Goal: Information Seeking & Learning: Learn about a topic

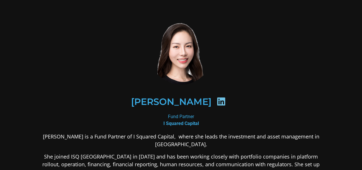
scroll to position [57, 0]
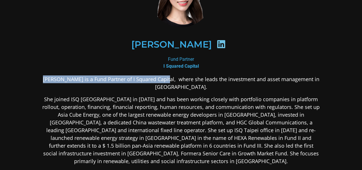
drag, startPoint x: 44, startPoint y: 78, endPoint x: 171, endPoint y: 78, distance: 126.7
click at [171, 78] on p "[PERSON_NAME] is a Fund Partner of I Squared Capital, where she leads the inves…" at bounding box center [181, 82] width 278 height 15
click at [167, 75] on p "[PERSON_NAME] is a Fund Partner of I Squared Capital, where she leads the inves…" at bounding box center [181, 82] width 278 height 15
click at [170, 78] on p "[PERSON_NAME] is a Fund Partner of I Squared Capital, where she leads the inves…" at bounding box center [181, 82] width 278 height 15
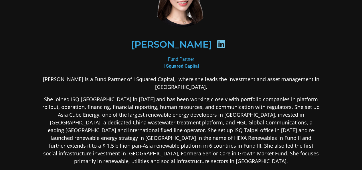
click at [173, 78] on p "[PERSON_NAME] is a Fund Partner of I Squared Capital, where she leads the inves…" at bounding box center [181, 82] width 278 height 15
click at [171, 78] on p "[PERSON_NAME] is a Fund Partner of I Squared Capital, where she leads the inves…" at bounding box center [181, 82] width 278 height 15
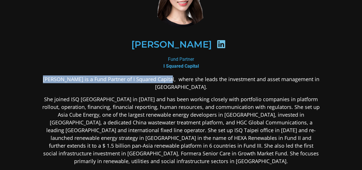
drag, startPoint x: 172, startPoint y: 78, endPoint x: 29, endPoint y: 78, distance: 143.0
click at [29, 78] on div "[PERSON_NAME] Fund Partner I Squared Capital [PERSON_NAME] is a Fund Partner of…" at bounding box center [181, 153] width 309 height 409
copy p "[PERSON_NAME] is a Fund Partner of I Squared Capital"
